Goal: Complete application form: Complete application form

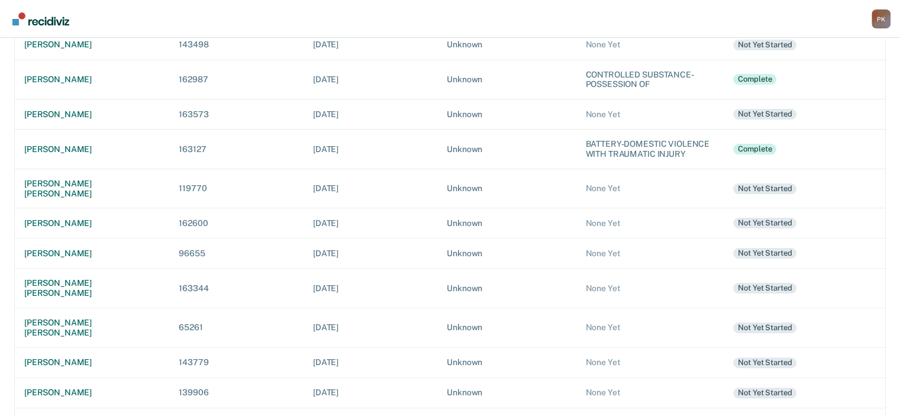
scroll to position [296, 0]
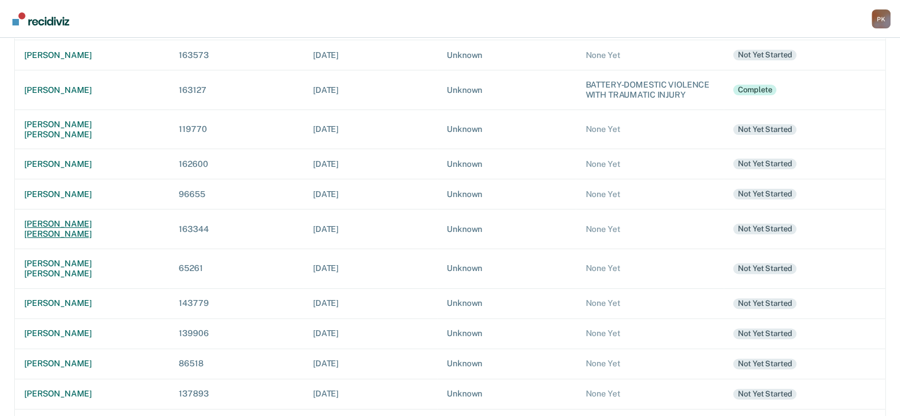
click at [51, 219] on div "[PERSON_NAME] [PERSON_NAME]" at bounding box center [91, 229] width 135 height 20
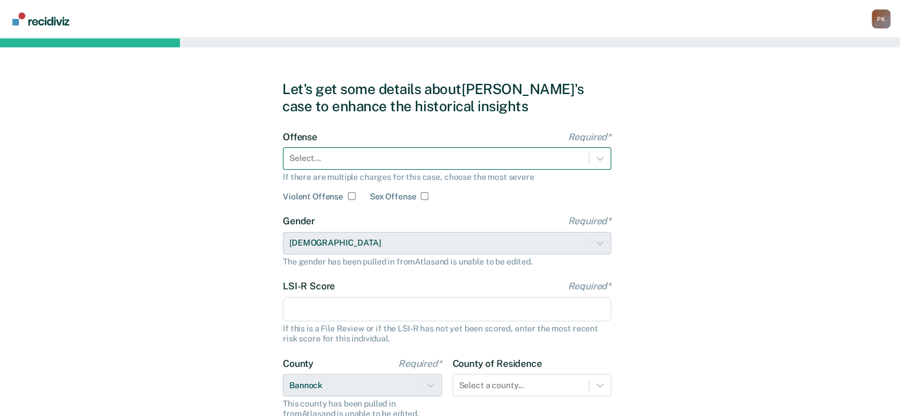
click at [456, 163] on div at bounding box center [435, 158] width 293 height 12
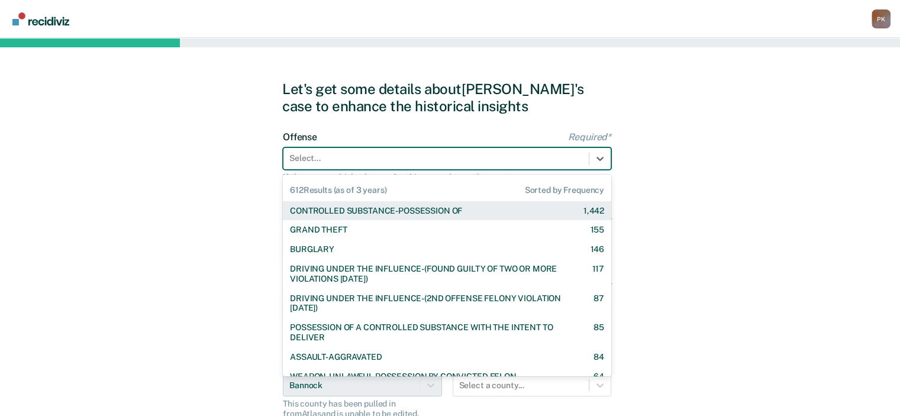
click at [448, 211] on div "CONTROLLED SUBSTANCE-POSSESSION OF" at bounding box center [376, 211] width 172 height 10
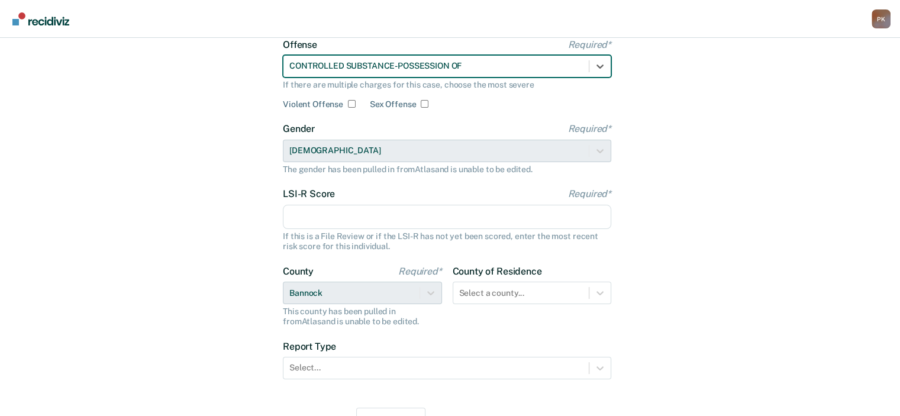
scroll to position [118, 0]
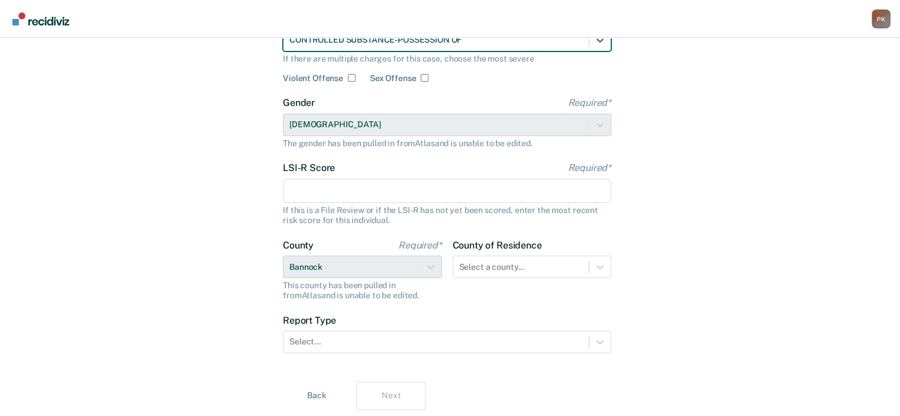
click at [444, 189] on input "LSI-R Score Required*" at bounding box center [447, 191] width 328 height 25
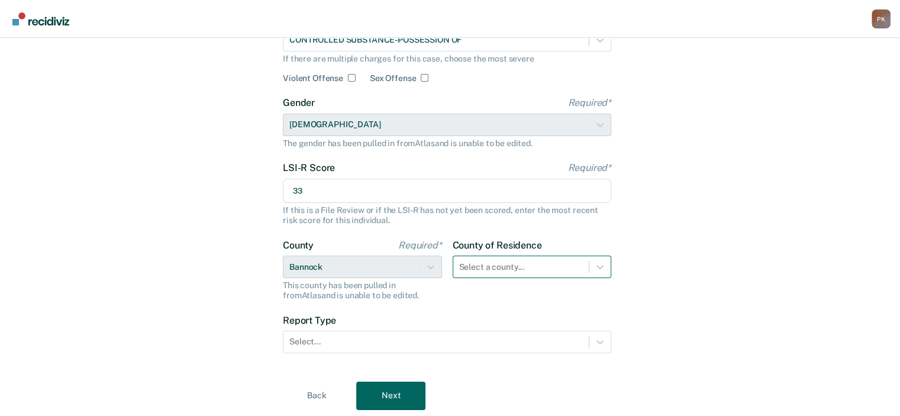
type input "33"
click at [506, 263] on div "Select a county..." at bounding box center [532, 267] width 159 height 22
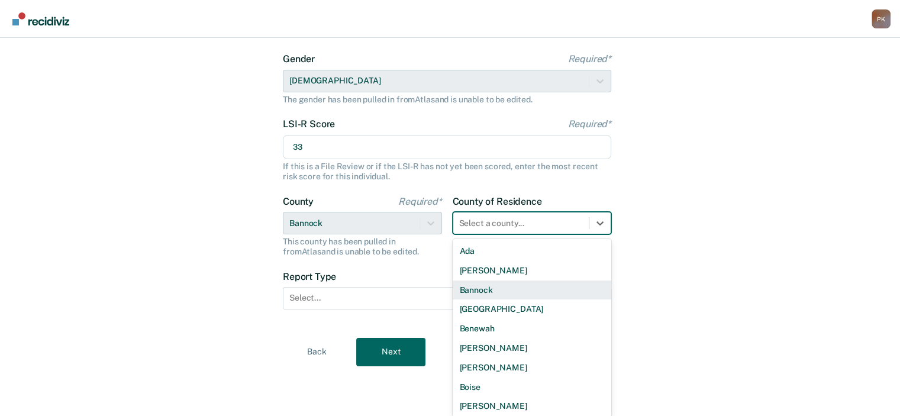
click at [485, 287] on div "Bannock" at bounding box center [532, 290] width 159 height 20
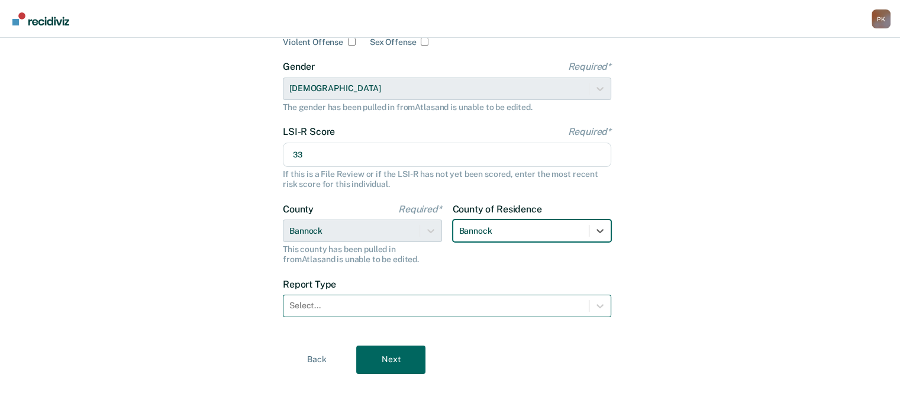
click at [466, 305] on div at bounding box center [435, 305] width 293 height 12
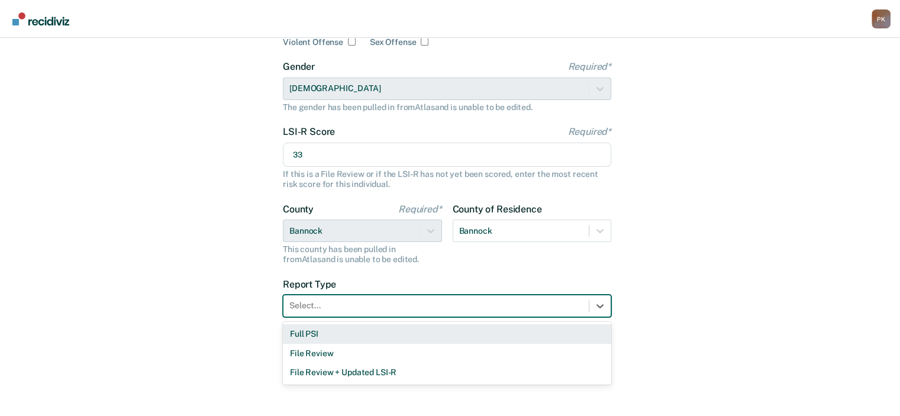
click at [443, 324] on div "Full PSI" at bounding box center [447, 334] width 328 height 20
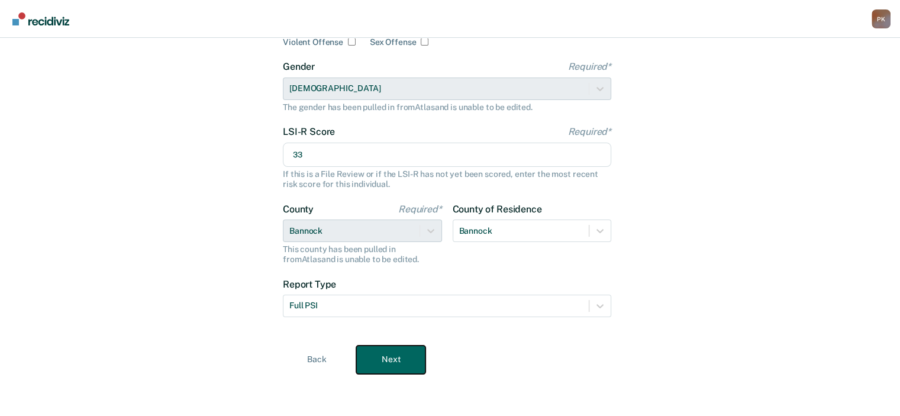
click at [389, 369] on button "Next" at bounding box center [390, 359] width 69 height 28
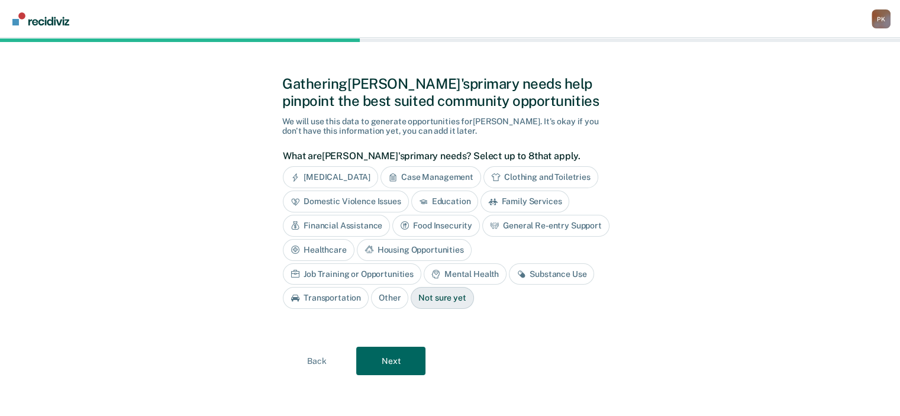
click at [355, 174] on div "[MEDICAL_DATA]" at bounding box center [330, 177] width 95 height 22
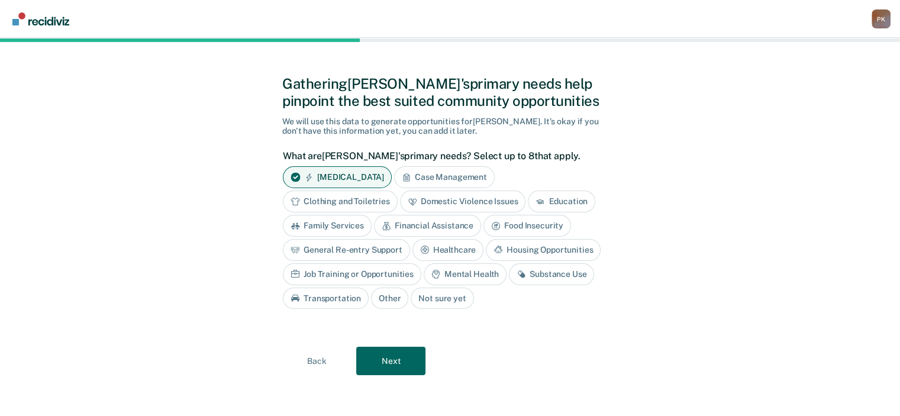
drag, startPoint x: 367, startPoint y: 198, endPoint x: 393, endPoint y: 207, distance: 27.5
click at [369, 198] on div "Clothing and Toiletries" at bounding box center [340, 201] width 115 height 22
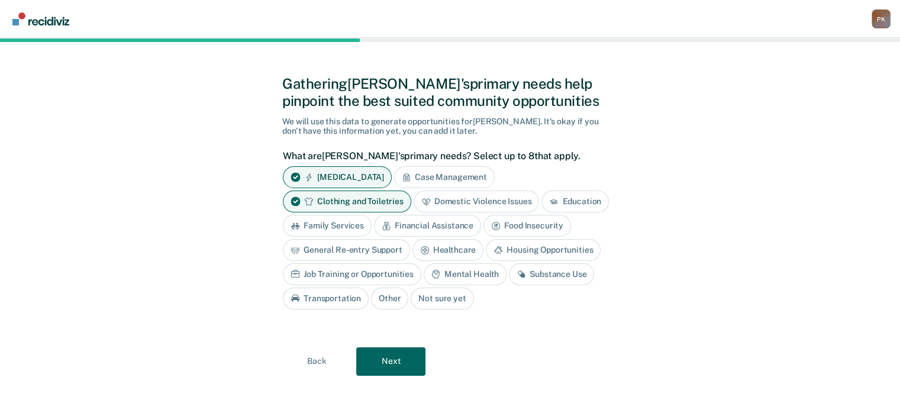
click at [451, 202] on div "Domestic Violence Issues" at bounding box center [477, 201] width 126 height 22
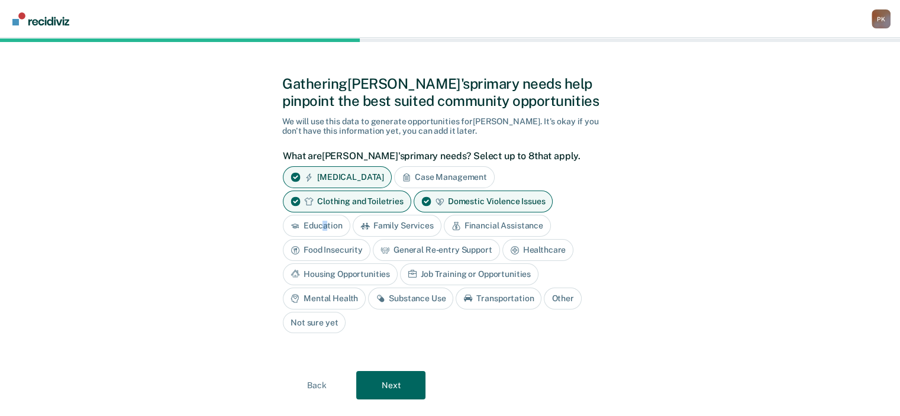
click at [325, 225] on div "Education" at bounding box center [316, 226] width 67 height 22
click at [501, 223] on div "Financial Assistance" at bounding box center [510, 226] width 107 height 22
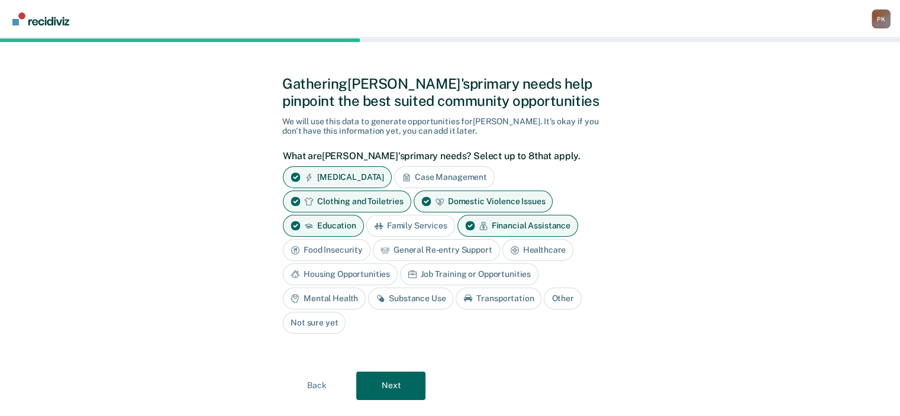
click at [522, 248] on div "Healthcare" at bounding box center [538, 250] width 72 height 22
click at [525, 247] on icon at bounding box center [528, 250] width 7 height 7
click at [471, 273] on div "Job Training or Opportunities" at bounding box center [469, 274] width 138 height 22
click at [337, 299] on div "Mental Health" at bounding box center [324, 299] width 83 height 22
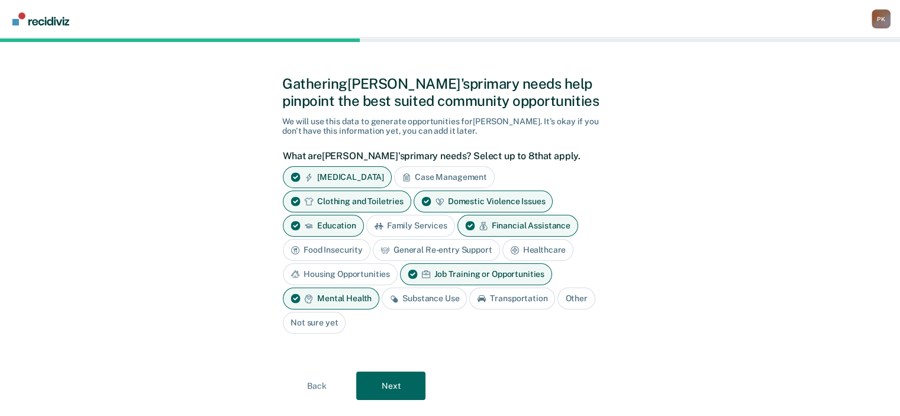
click at [411, 301] on div "Substance Use" at bounding box center [424, 299] width 85 height 22
click at [397, 375] on button "Next" at bounding box center [390, 386] width 69 height 28
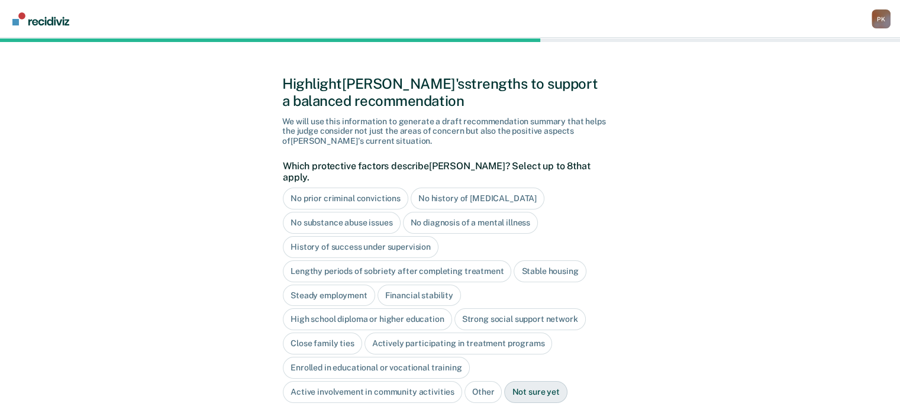
drag, startPoint x: 422, startPoint y: 230, endPoint x: 461, endPoint y: 234, distance: 39.8
click at [422, 236] on div "History of success under supervision" at bounding box center [361, 247] width 156 height 22
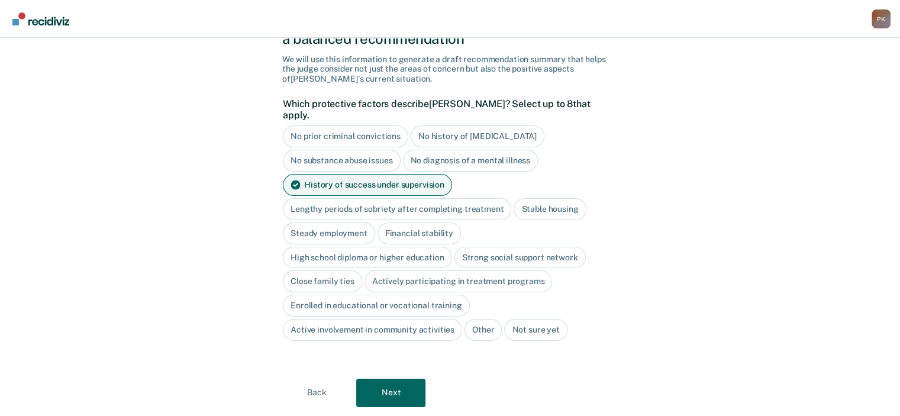
scroll to position [88, 0]
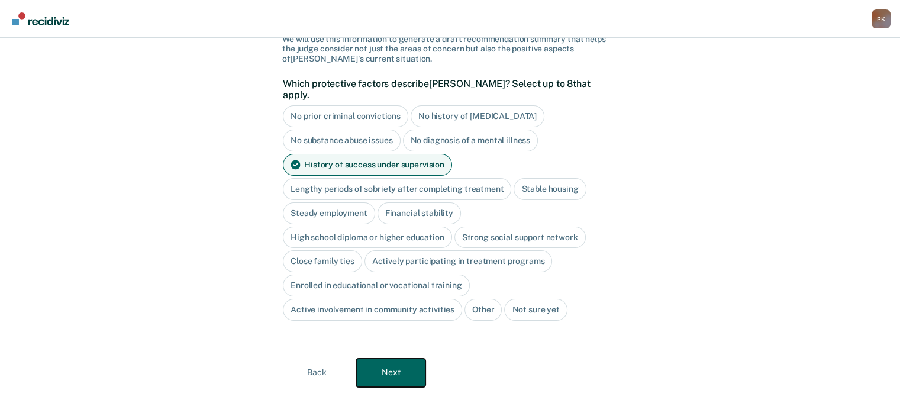
click at [390, 364] on button "Next" at bounding box center [390, 372] width 69 height 28
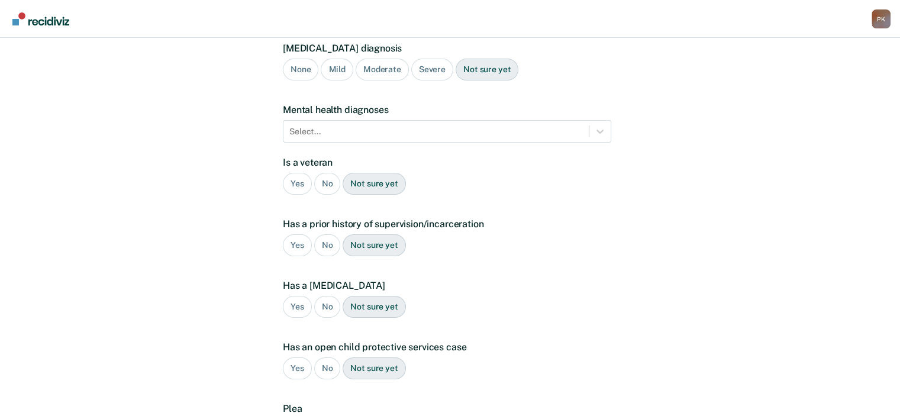
scroll to position [9, 0]
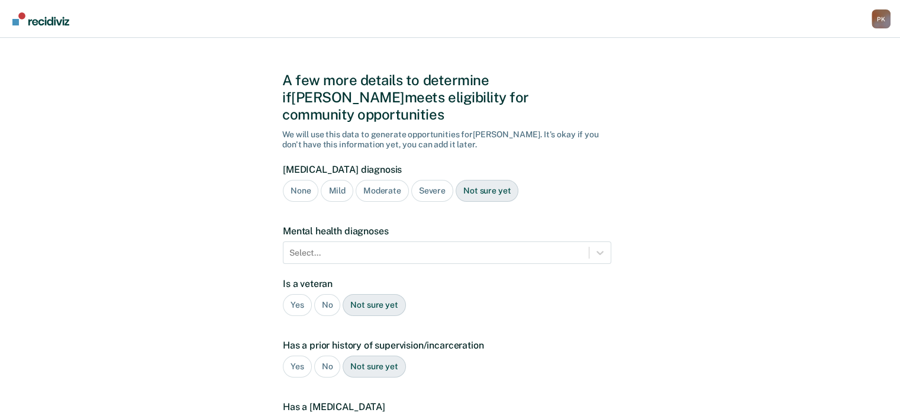
click at [422, 180] on div "Severe" at bounding box center [432, 191] width 42 height 22
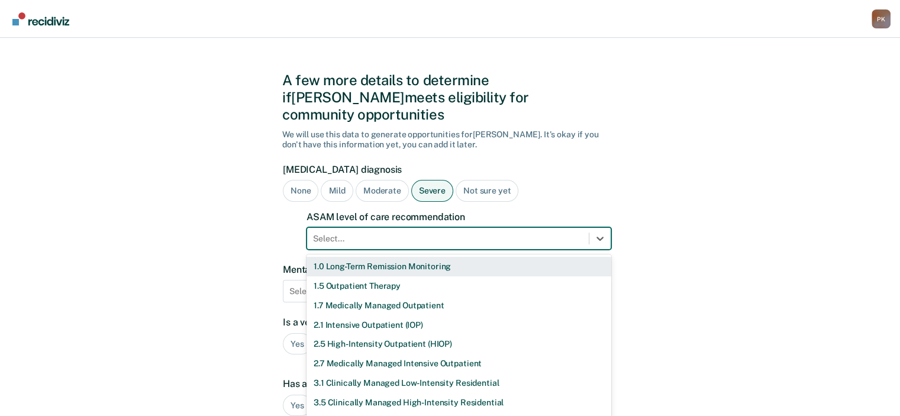
click at [432, 232] on div at bounding box center [448, 238] width 270 height 12
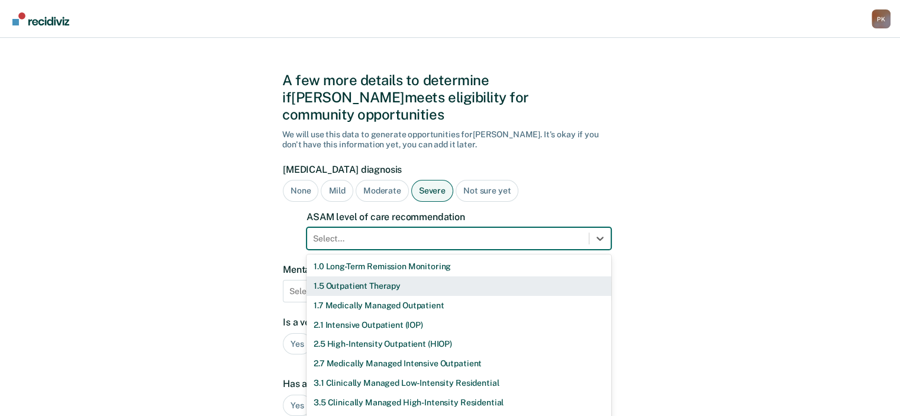
click at [386, 276] on div "1.5 Outpatient Therapy" at bounding box center [458, 286] width 305 height 20
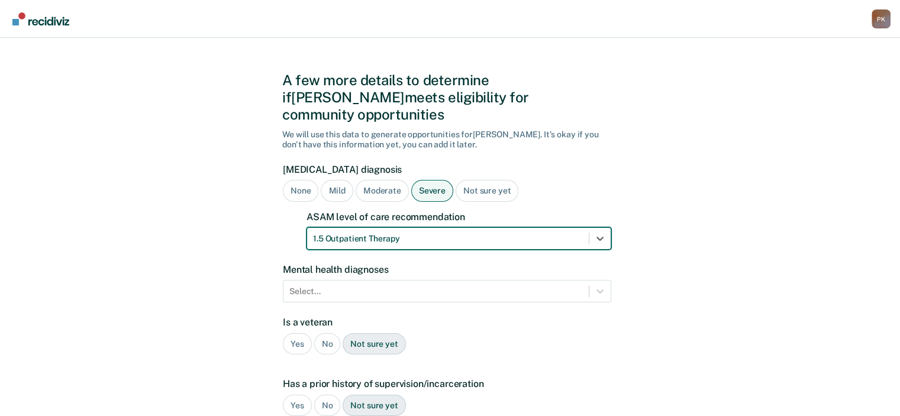
click at [484, 280] on div "Select..." at bounding box center [447, 291] width 328 height 22
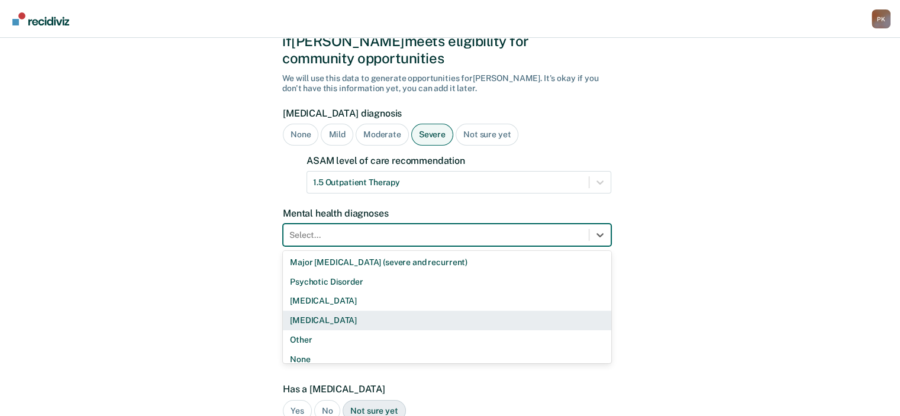
scroll to position [66, 0]
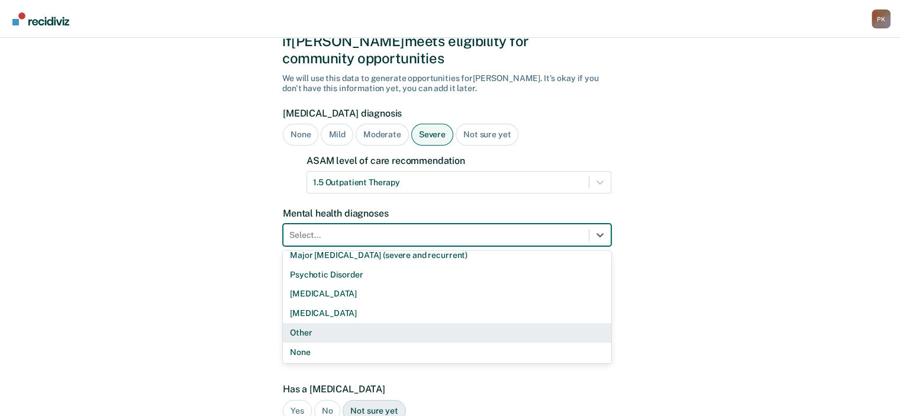
click at [341, 323] on div "Other" at bounding box center [447, 333] width 328 height 20
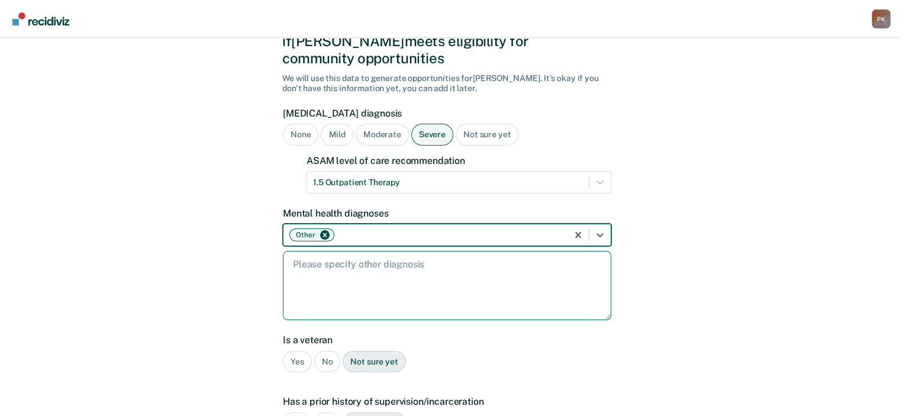
click at [348, 253] on textarea at bounding box center [447, 285] width 328 height 69
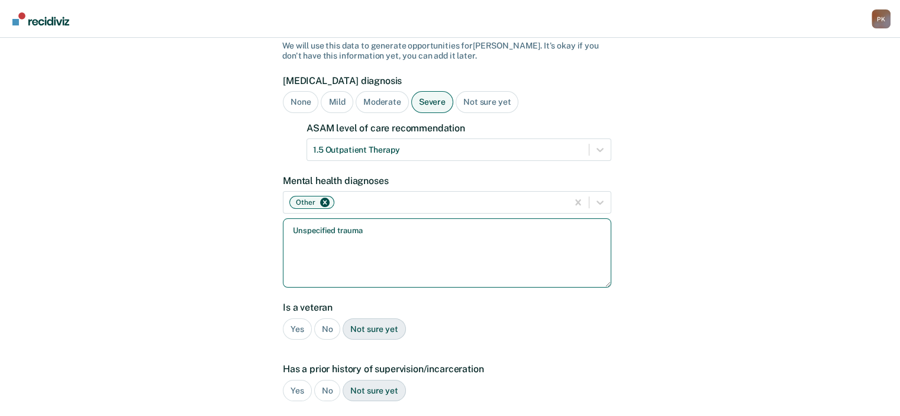
scroll to position [124, 0]
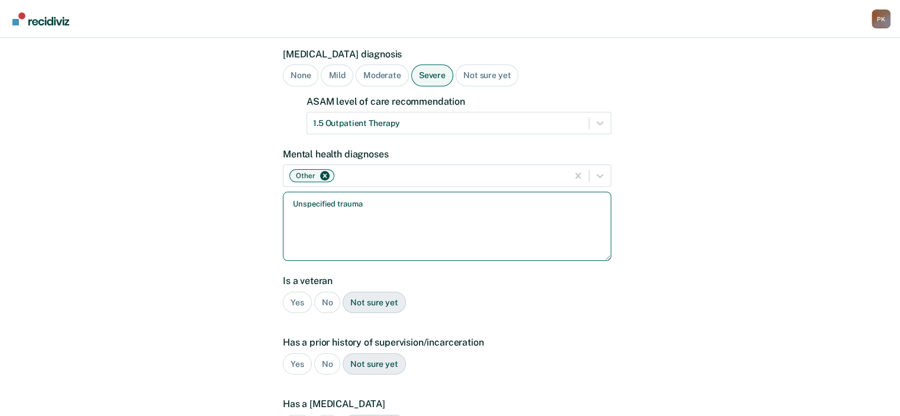
type textarea "Unspecified trauma"
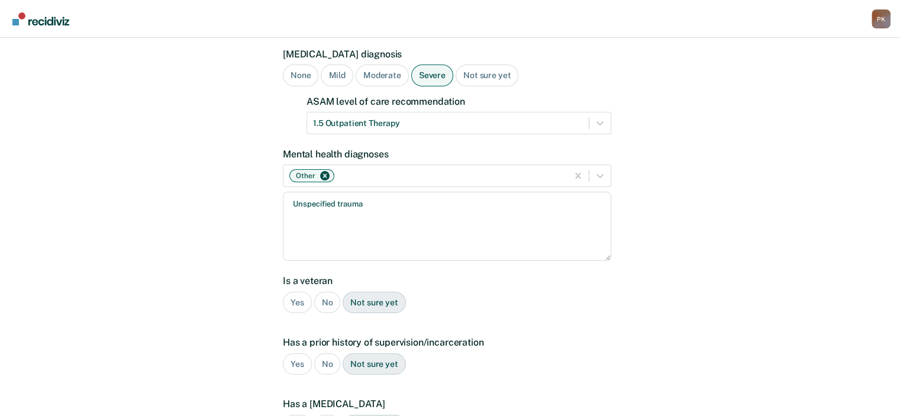
click at [331, 292] on div "No" at bounding box center [327, 303] width 27 height 22
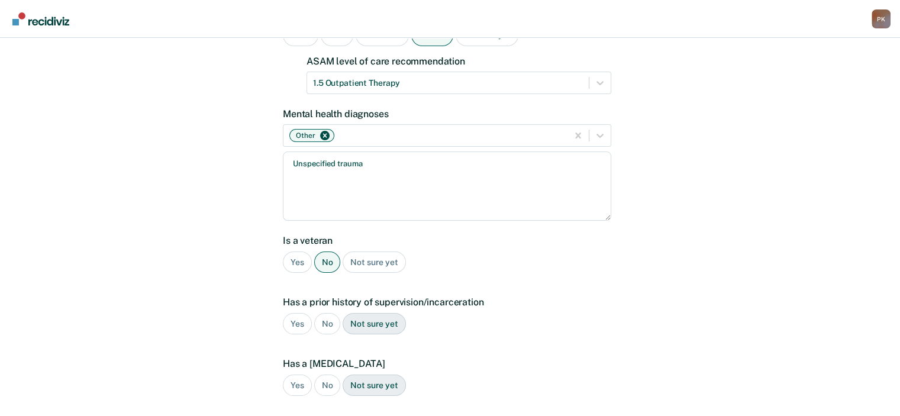
scroll to position [183, 0]
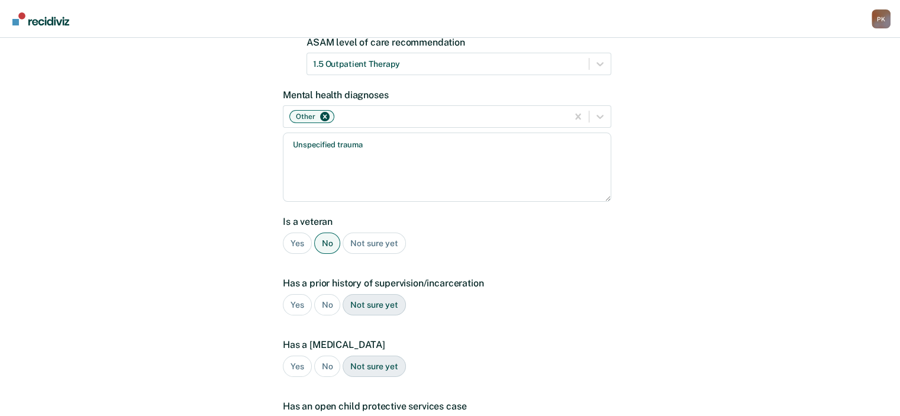
click at [290, 294] on div "Yes" at bounding box center [297, 305] width 29 height 22
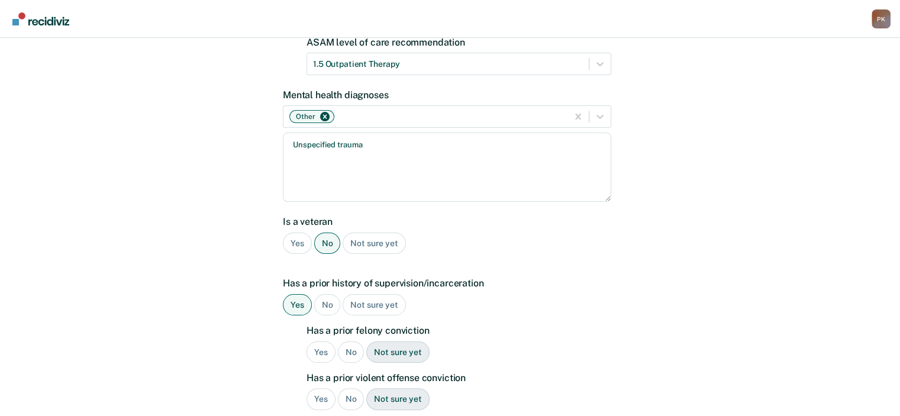
drag, startPoint x: 350, startPoint y: 333, endPoint x: 390, endPoint y: 335, distance: 40.3
click at [352, 341] on div "No" at bounding box center [351, 352] width 27 height 22
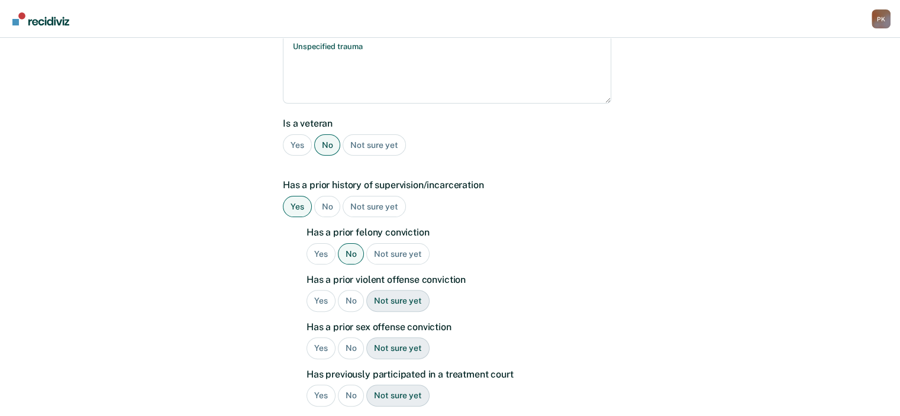
scroll to position [302, 0]
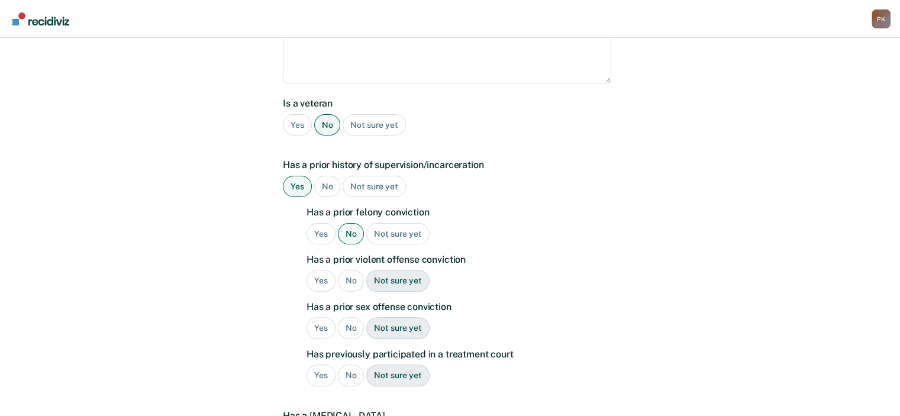
click at [322, 270] on div "Yes" at bounding box center [320, 281] width 29 height 22
click at [350, 317] on div "No" at bounding box center [351, 328] width 27 height 22
click at [356, 364] on div "No" at bounding box center [351, 375] width 27 height 22
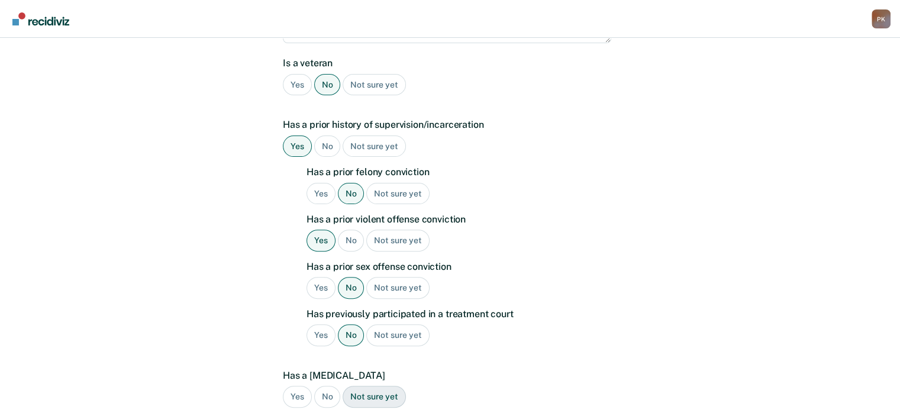
scroll to position [479, 0]
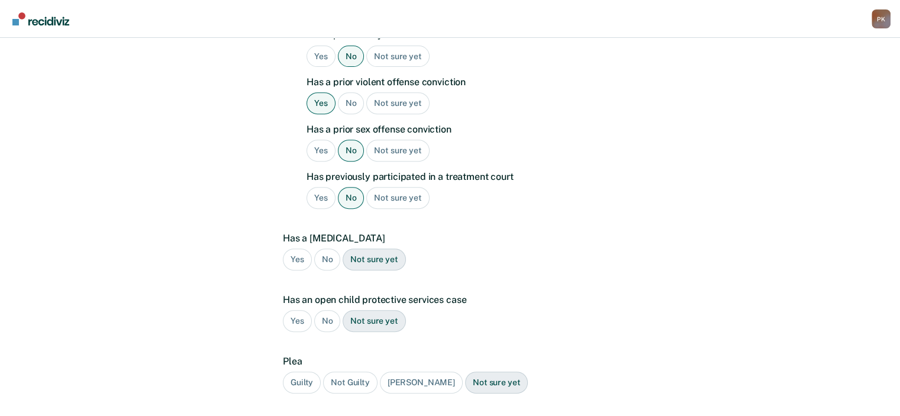
drag, startPoint x: 327, startPoint y: 244, endPoint x: 332, endPoint y: 276, distance: 32.5
click at [328, 250] on div "No" at bounding box center [327, 259] width 27 height 22
drag, startPoint x: 322, startPoint y: 303, endPoint x: 306, endPoint y: 345, distance: 44.9
click at [321, 311] on div "No" at bounding box center [327, 321] width 27 height 22
drag, startPoint x: 300, startPoint y: 366, endPoint x: 305, endPoint y: 363, distance: 6.1
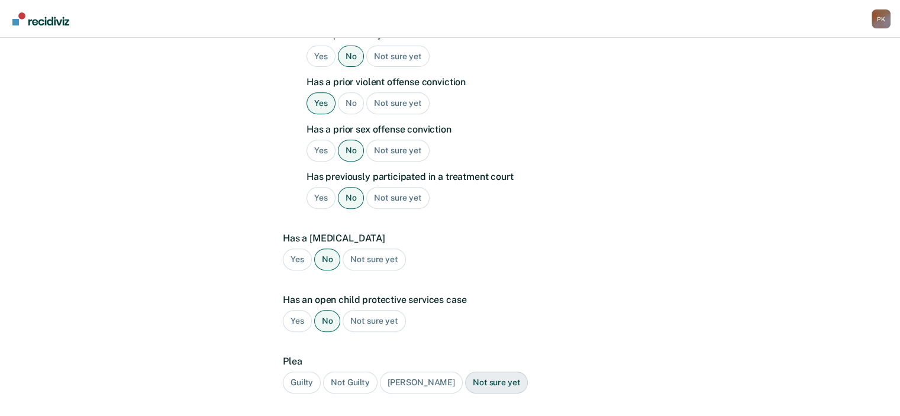
click at [300, 372] on div "Guilty" at bounding box center [302, 383] width 38 height 22
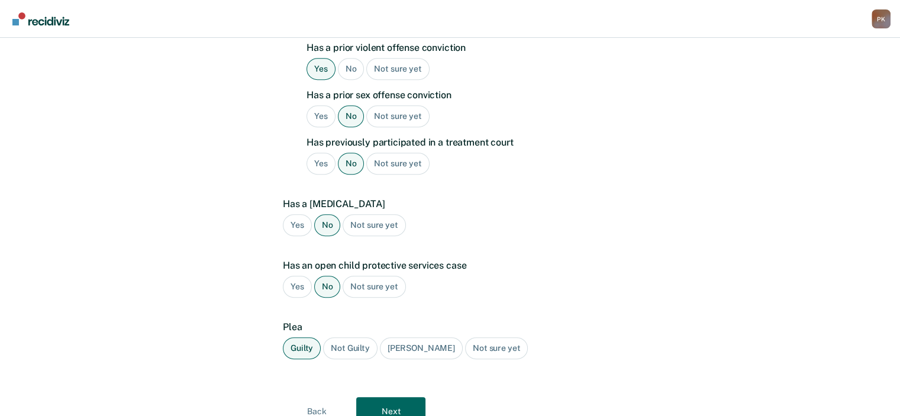
scroll to position [546, 0]
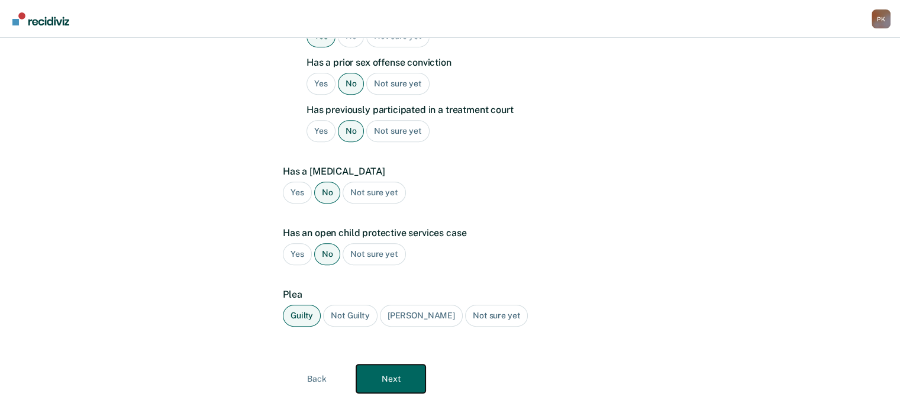
click at [400, 364] on button "Next" at bounding box center [390, 378] width 69 height 28
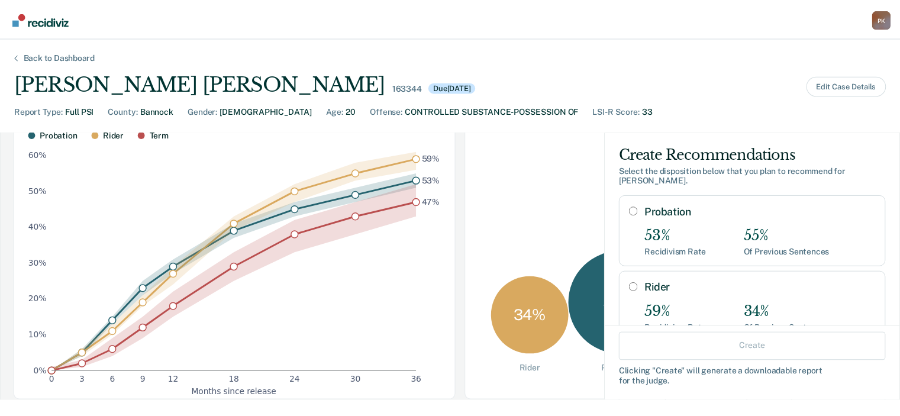
scroll to position [0, 0]
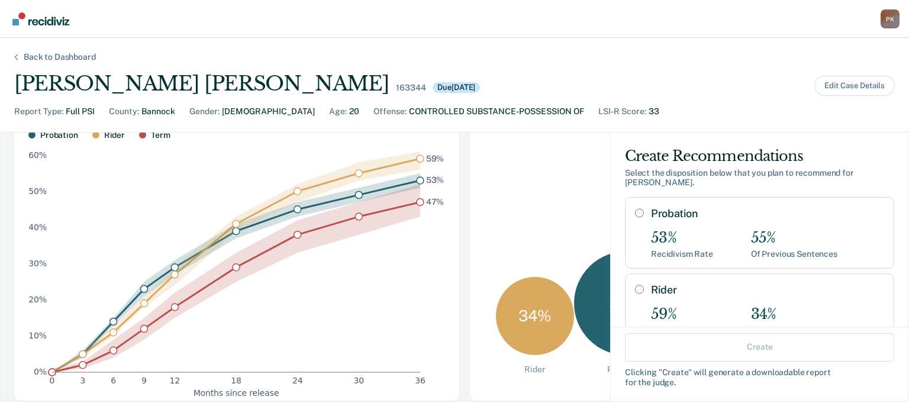
click at [635, 212] on input "Probation" at bounding box center [639, 212] width 9 height 9
radio input "true"
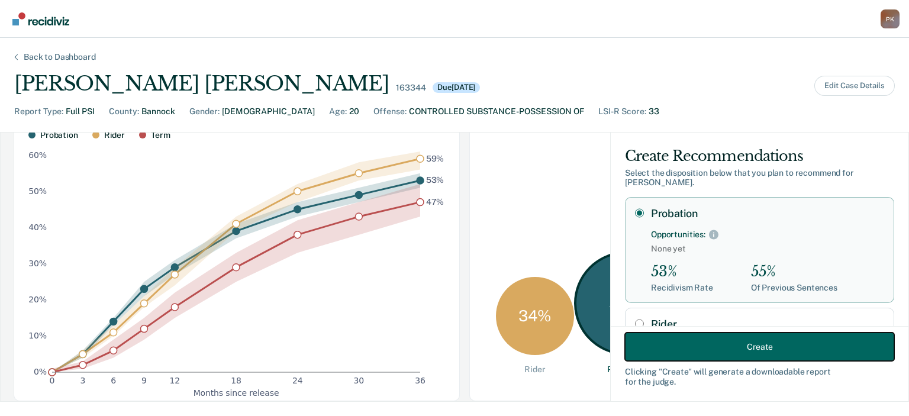
click at [722, 346] on button "Create" at bounding box center [759, 346] width 269 height 28
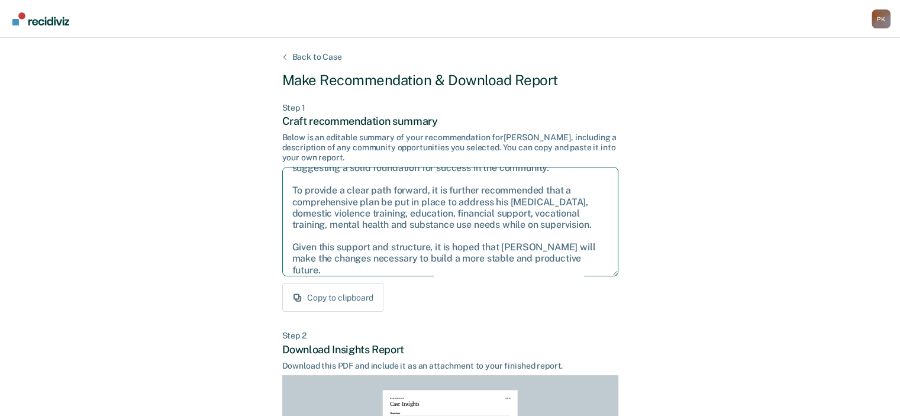
scroll to position [53, 0]
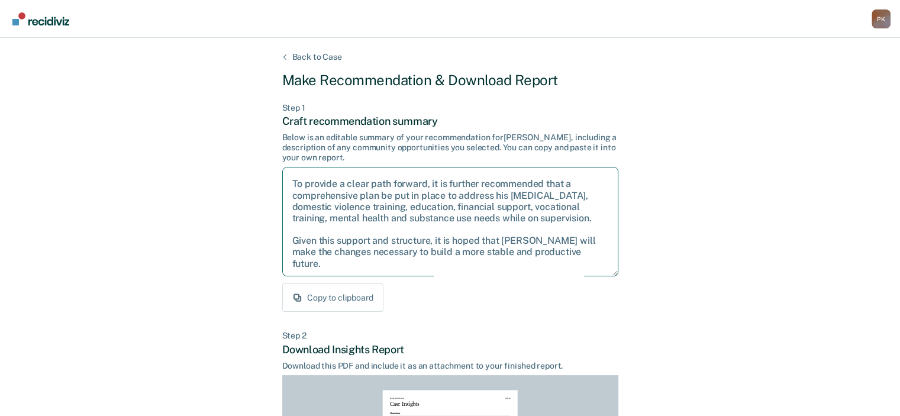
drag, startPoint x: 292, startPoint y: 179, endPoint x: 369, endPoint y: 250, distance: 104.3
click at [374, 269] on textarea "After careful consideration of the details of this case, it is recommended that…" at bounding box center [450, 221] width 336 height 109
click at [472, 201] on textarea "After careful consideration of the details of this case, it is recommended that…" at bounding box center [450, 221] width 336 height 109
click at [476, 279] on div "Step 1 Craft recommendation summary Below is an editable summary of your recomm…" at bounding box center [450, 207] width 336 height 209
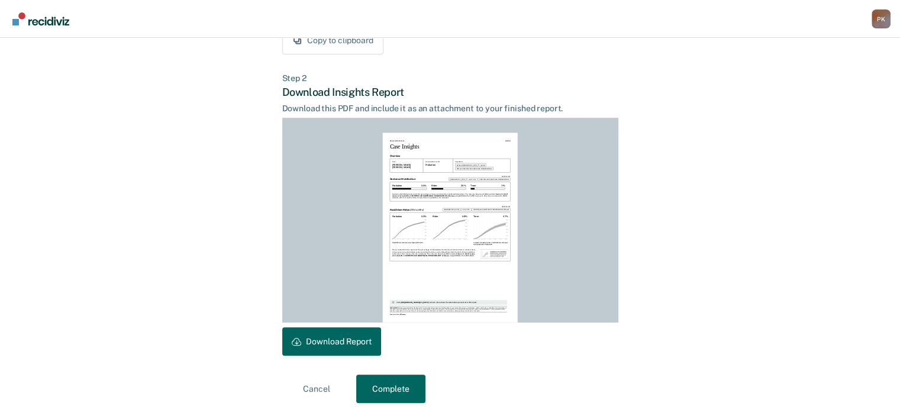
scroll to position [258, 0]
click at [328, 345] on button "Download Report" at bounding box center [331, 341] width 99 height 28
